Goal: Task Accomplishment & Management: Complete application form

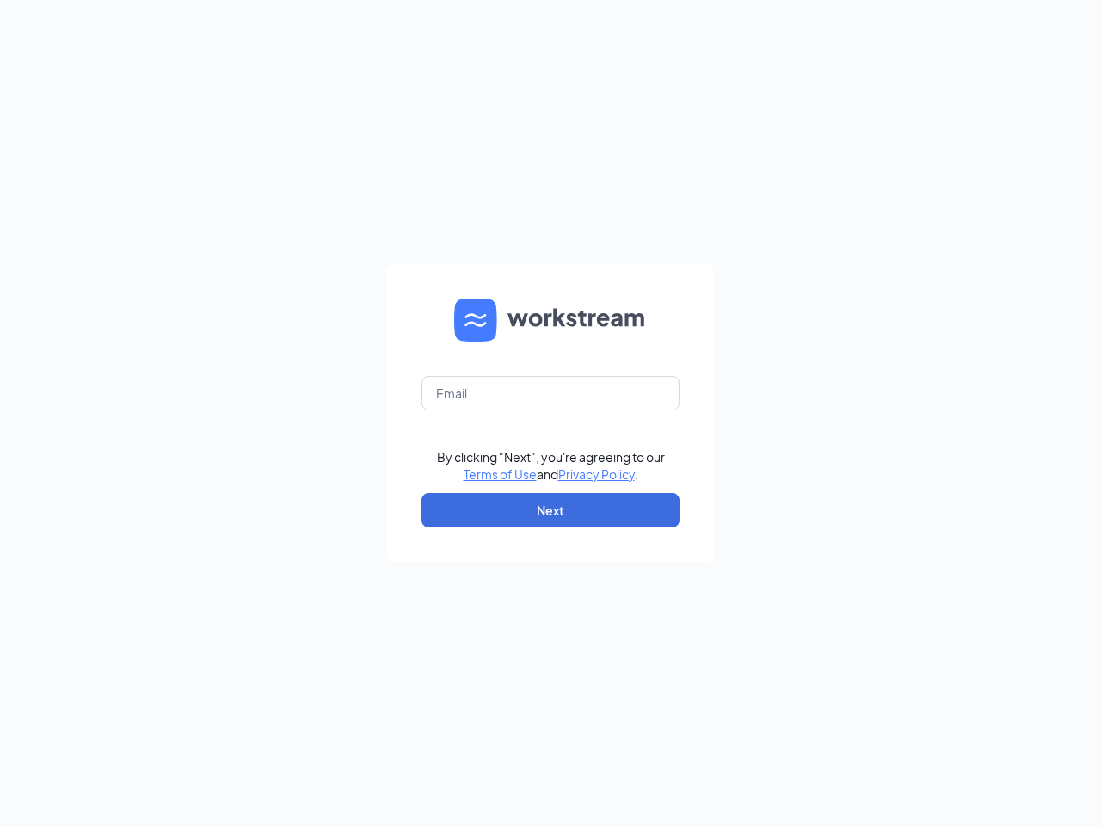
click at [550, 413] on form "By clicking "Next", you're agreeing to our Terms of Use and Privacy Policy . Ne…" at bounding box center [550, 413] width 327 height 298
click at [550, 510] on button "Next" at bounding box center [550, 510] width 258 height 34
